Goal: Check status: Check status

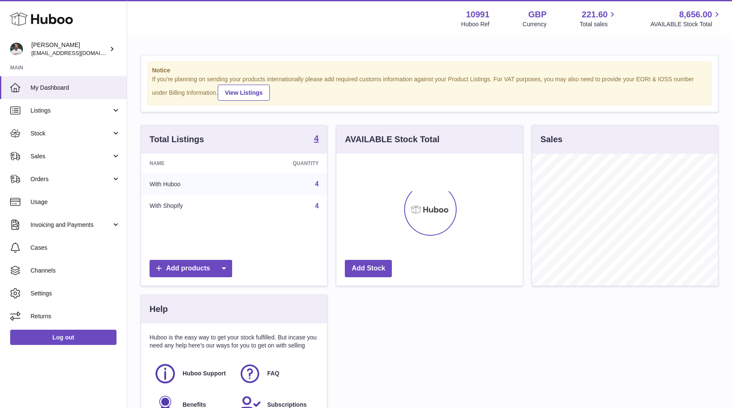
scroll to position [132, 186]
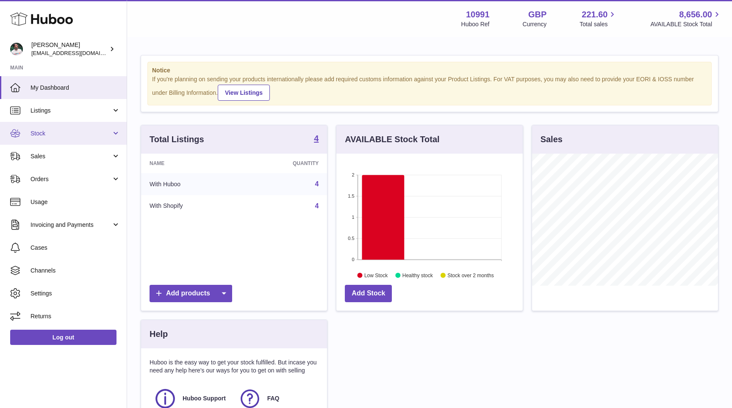
click at [81, 135] on span "Stock" at bounding box center [70, 134] width 81 height 8
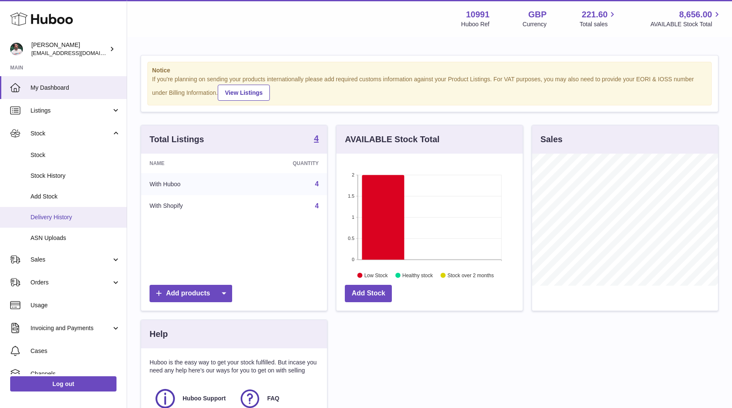
click at [64, 213] on span "Delivery History" at bounding box center [75, 217] width 90 height 8
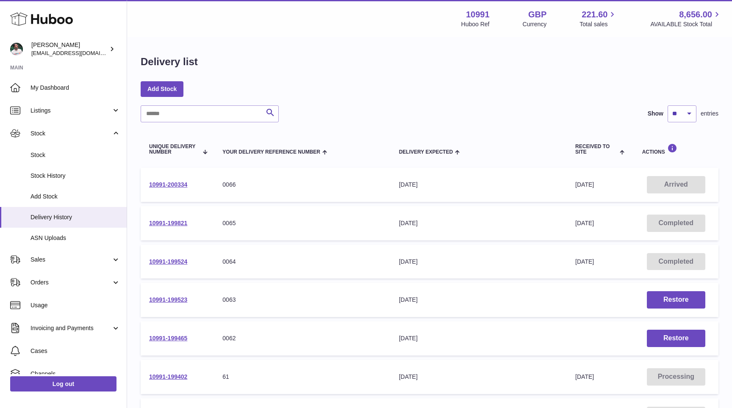
scroll to position [11, 0]
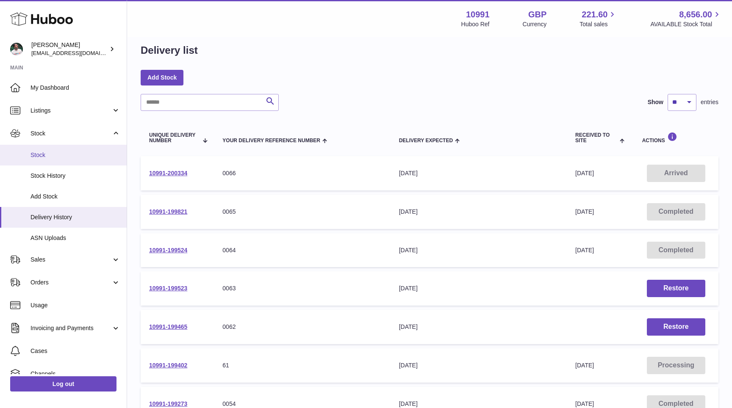
click at [86, 157] on span "Stock" at bounding box center [75, 155] width 90 height 8
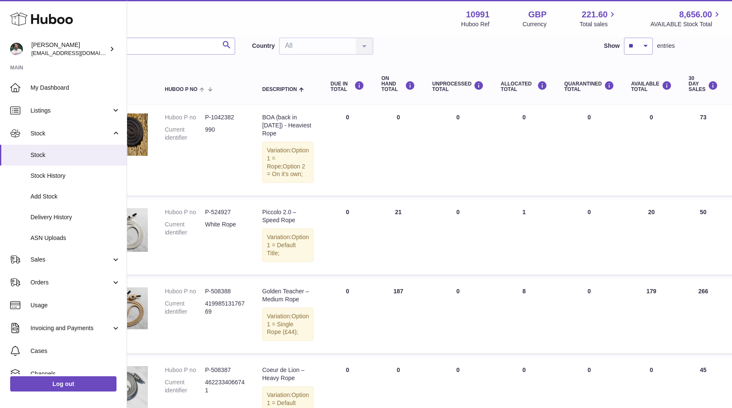
scroll to position [64, 0]
